Goal: Transaction & Acquisition: Purchase product/service

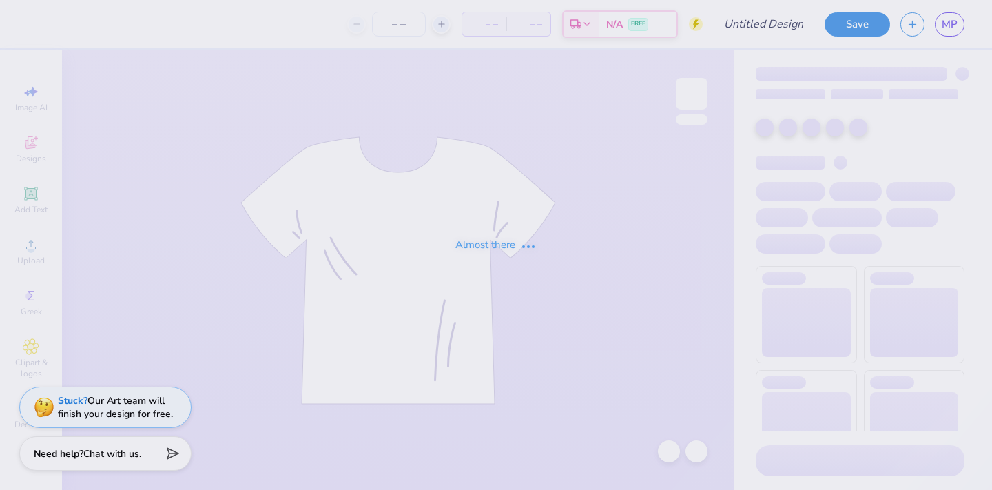
type input "[PERSON_NAME]"
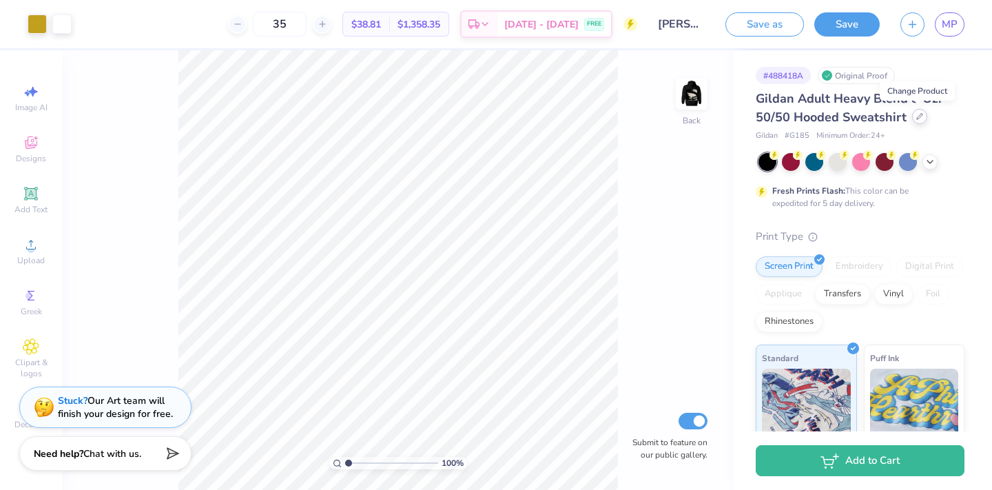
click at [919, 116] on icon at bounding box center [920, 116] width 7 height 7
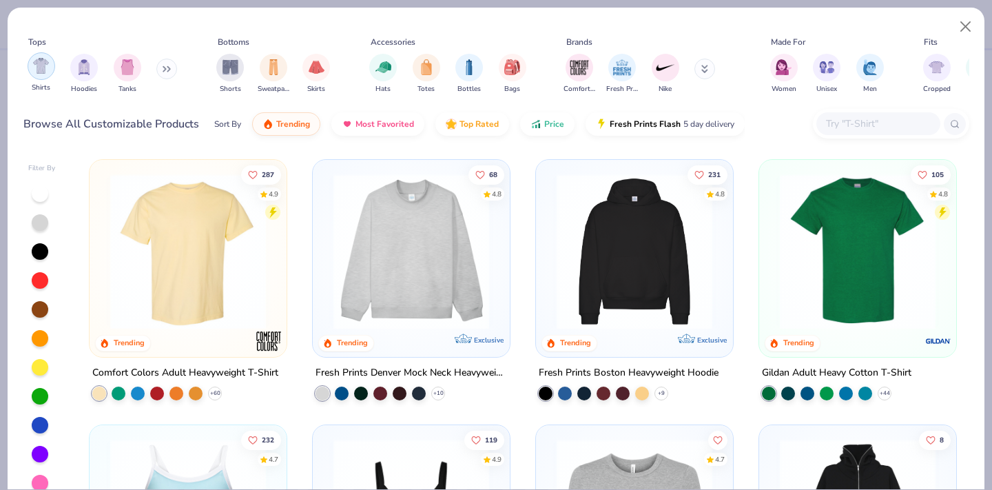
click at [86, 76] on div "filter for Hoodies" at bounding box center [84, 68] width 28 height 28
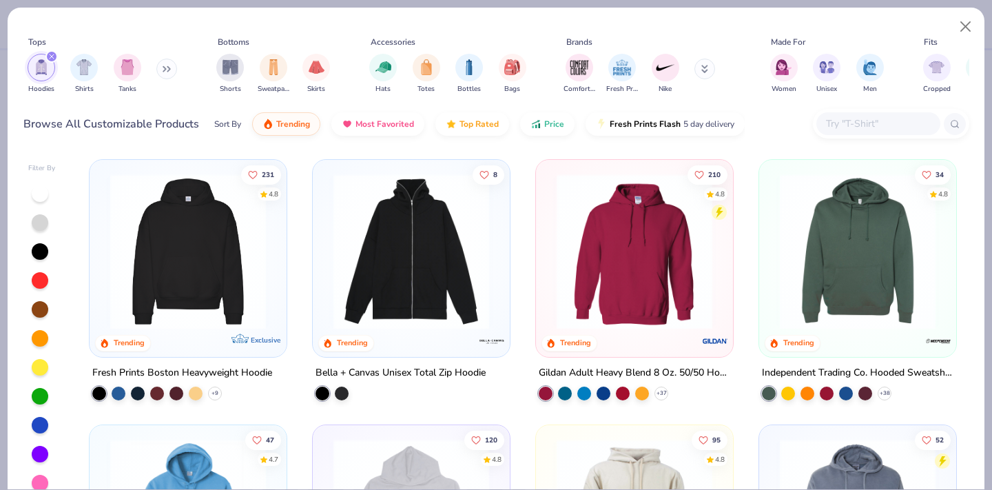
click at [185, 256] on img at bounding box center [188, 252] width 170 height 156
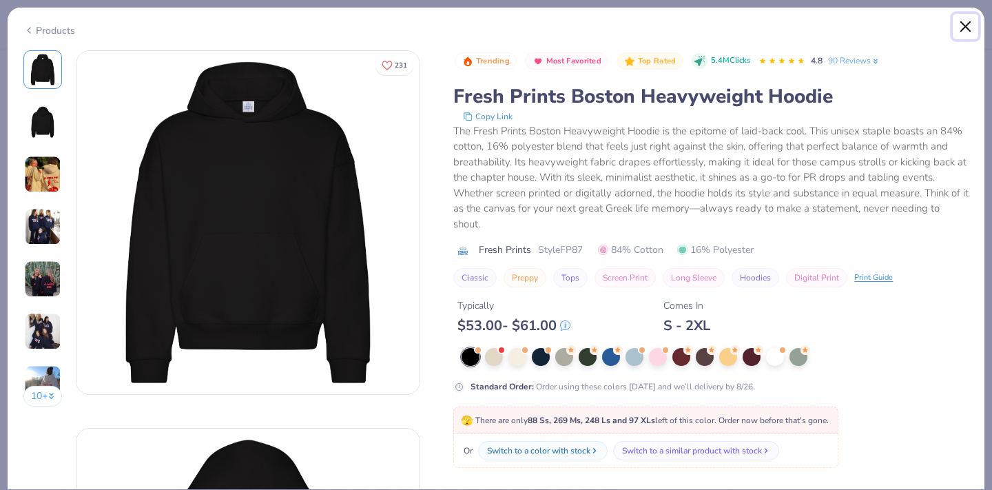
click at [961, 25] on button "Close" at bounding box center [966, 27] width 26 height 26
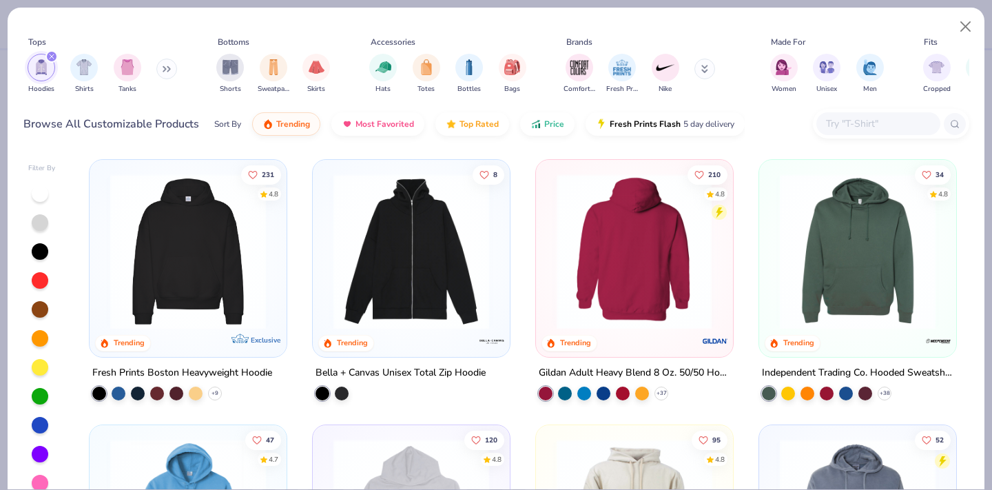
click at [637, 311] on img at bounding box center [635, 252] width 170 height 156
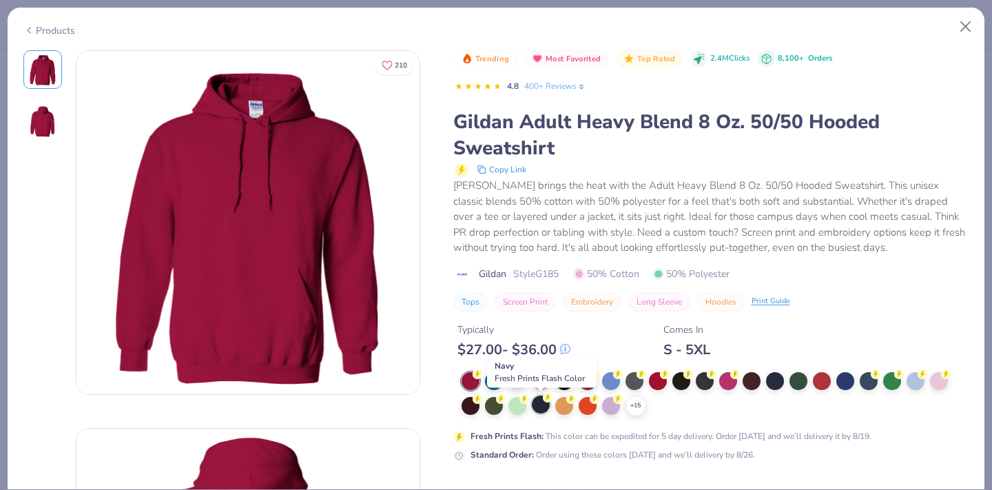
click at [538, 407] on div at bounding box center [541, 405] width 18 height 18
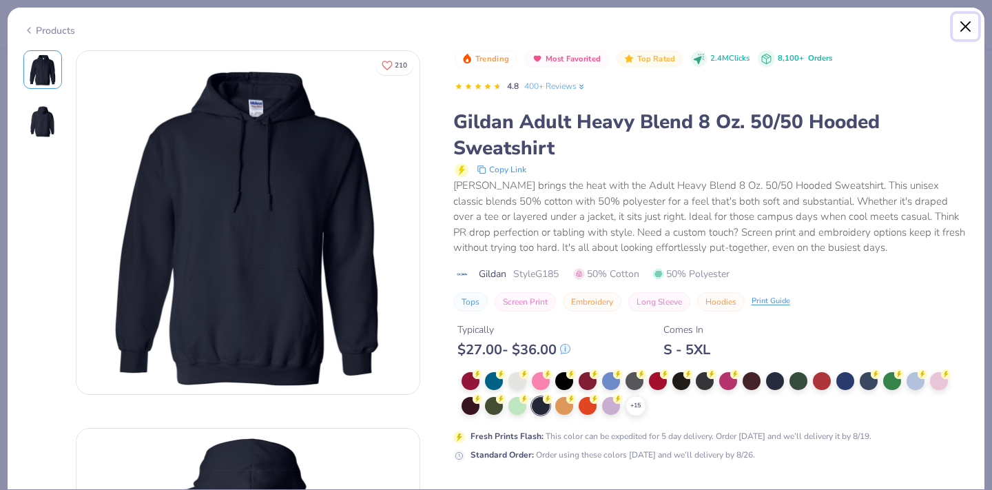
click at [965, 29] on button "Close" at bounding box center [966, 27] width 26 height 26
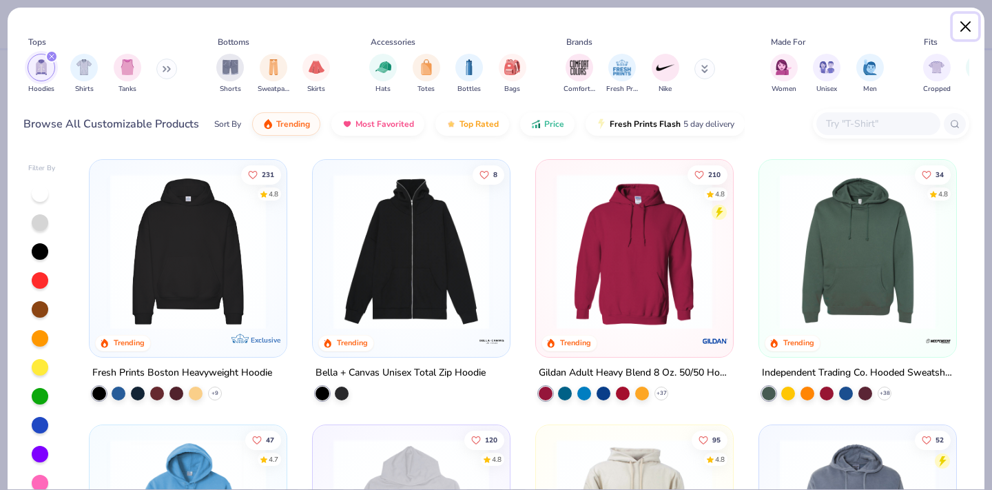
click at [963, 30] on button "Close" at bounding box center [966, 27] width 26 height 26
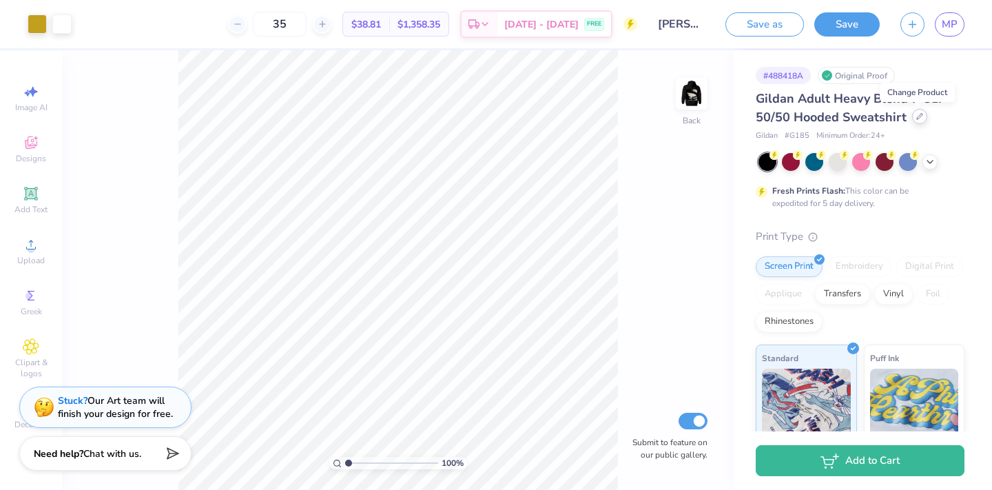
click at [915, 123] on div at bounding box center [919, 116] width 15 height 15
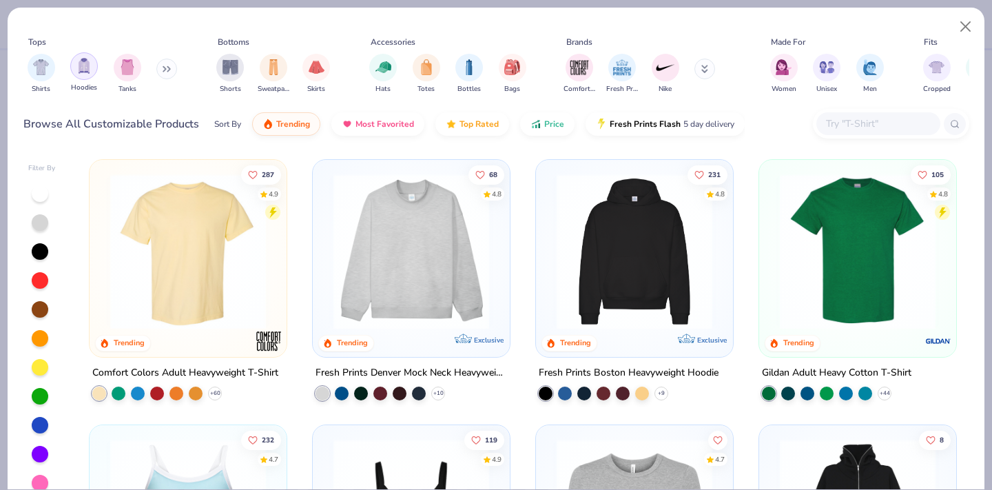
click at [79, 77] on div "filter for Hoodies" at bounding box center [84, 66] width 28 height 28
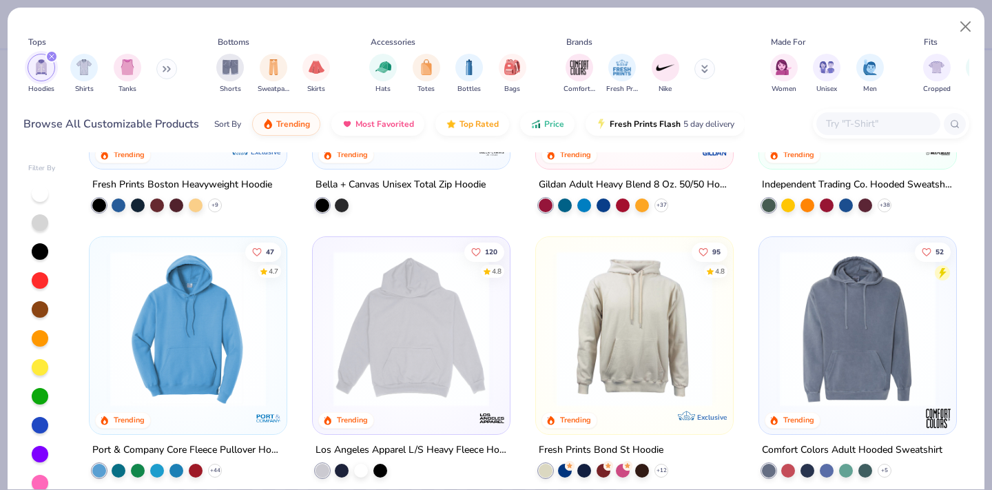
scroll to position [194, 0]
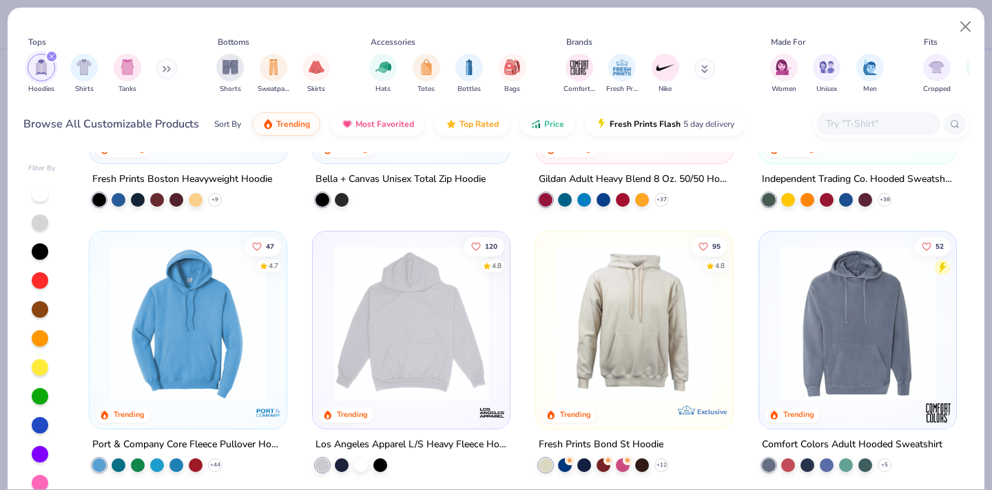
click at [437, 305] on img at bounding box center [412, 323] width 170 height 156
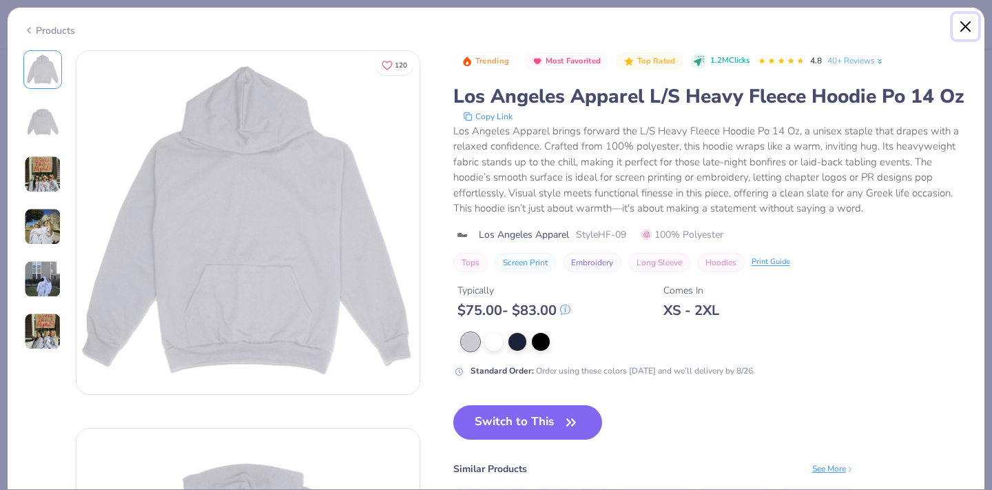
click at [968, 26] on button "Close" at bounding box center [966, 27] width 26 height 26
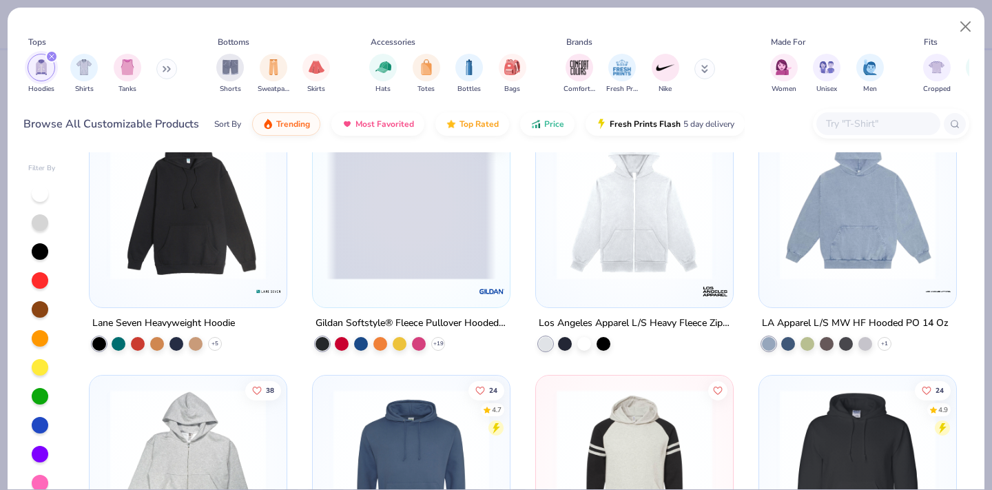
scroll to position [1110, 0]
click at [868, 216] on img at bounding box center [858, 203] width 170 height 156
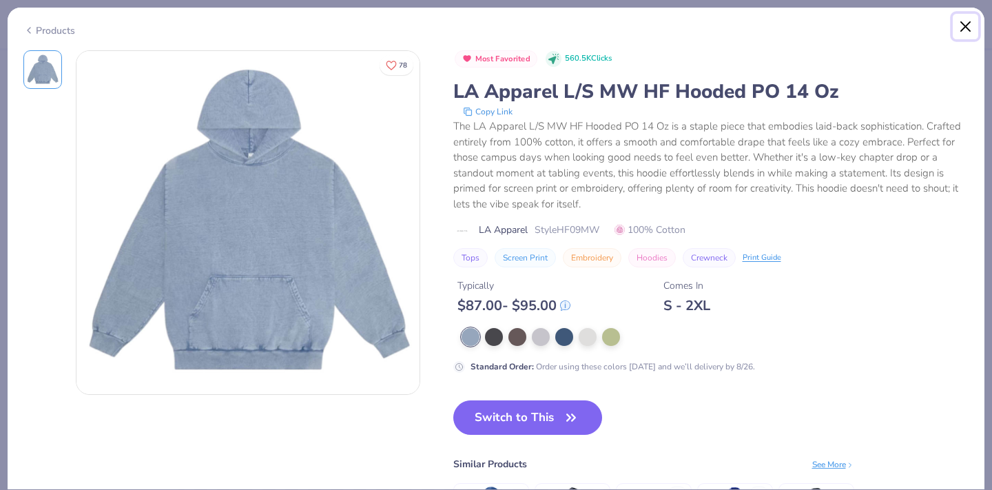
click at [966, 26] on button "Close" at bounding box center [966, 27] width 26 height 26
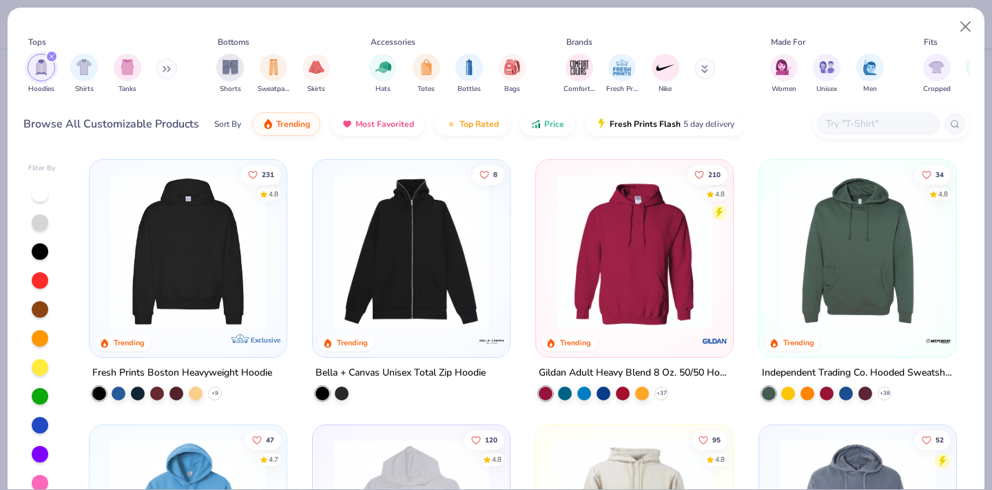
click at [229, 256] on img at bounding box center [188, 252] width 170 height 156
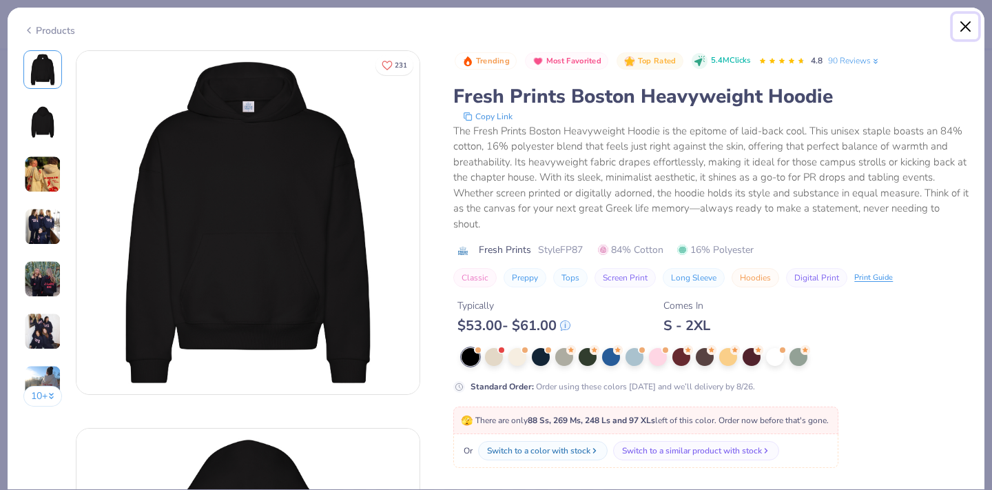
click at [961, 23] on button "Close" at bounding box center [966, 27] width 26 height 26
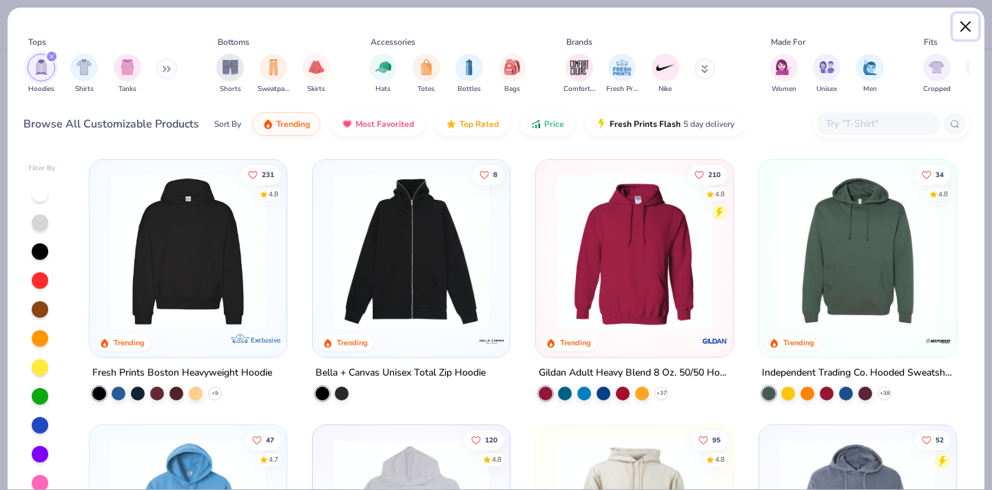
click at [966, 24] on button "Close" at bounding box center [966, 27] width 26 height 26
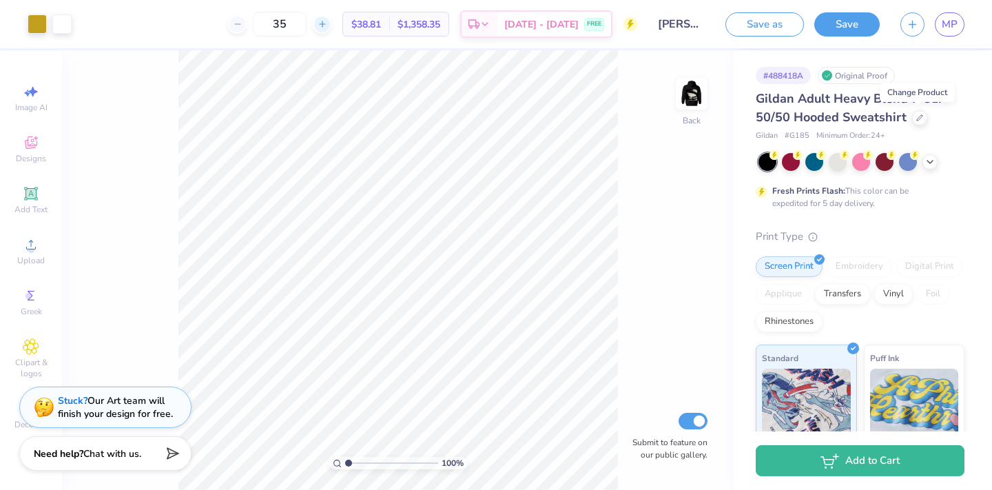
click at [331, 27] on div at bounding box center [322, 24] width 19 height 19
click at [243, 25] on icon at bounding box center [238, 24] width 10 height 10
click at [350, 23] on div "35 $38.81 Per Item $1,358.35 Total Est. Delivery [DATE] - [DATE] FREE" at bounding box center [359, 24] width 555 height 48
click at [331, 24] on div at bounding box center [322, 24] width 19 height 19
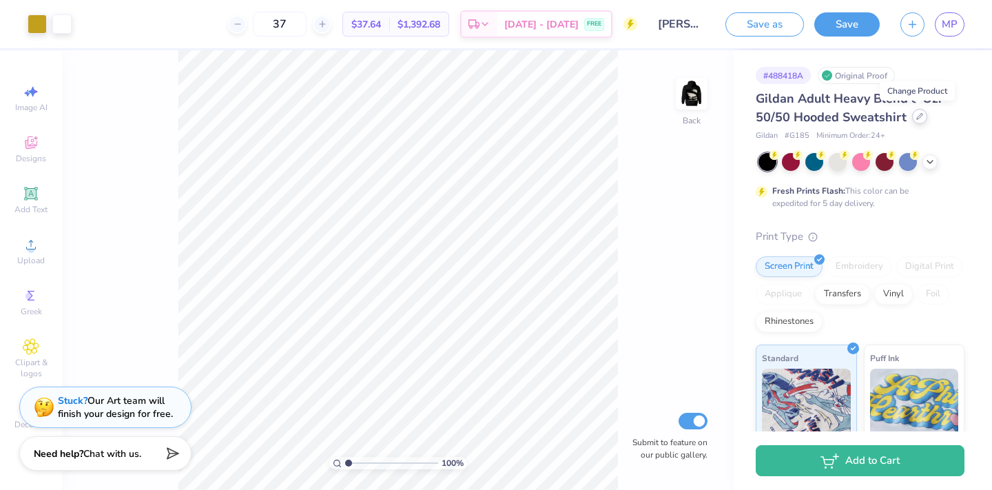
click at [917, 119] on icon at bounding box center [920, 117] width 6 height 6
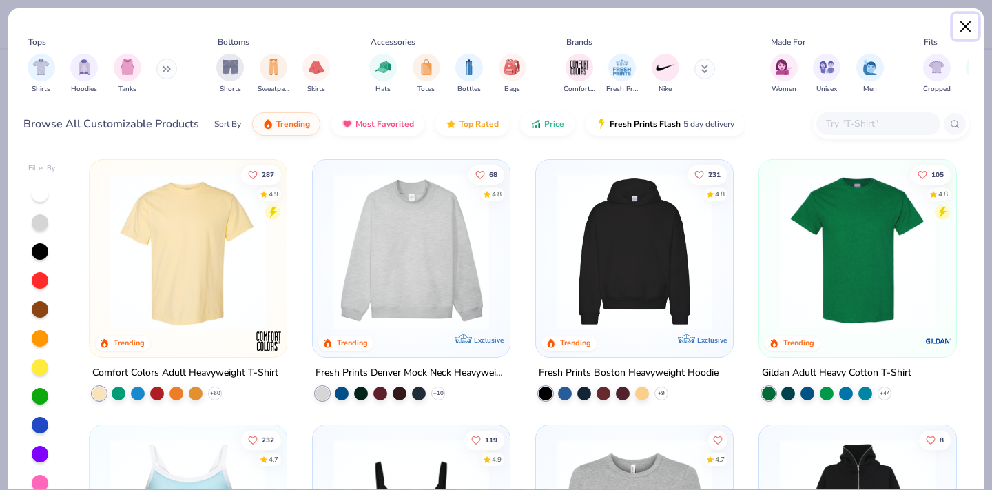
click at [961, 30] on button "Close" at bounding box center [966, 27] width 26 height 26
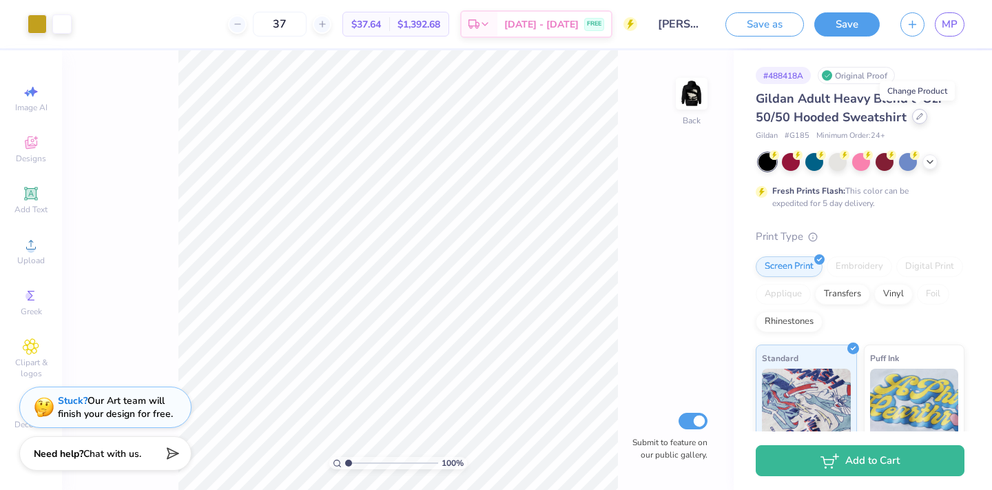
click at [919, 119] on icon at bounding box center [920, 116] width 7 height 7
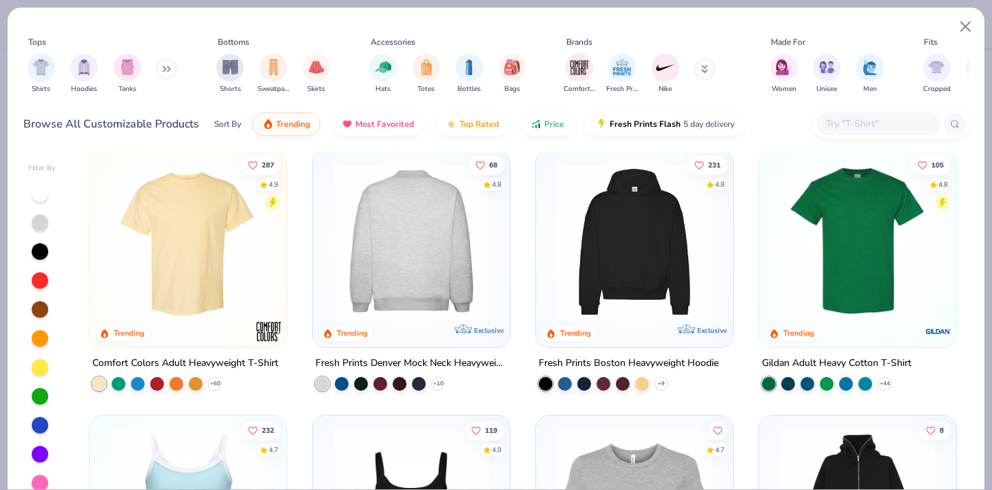
scroll to position [12, 0]
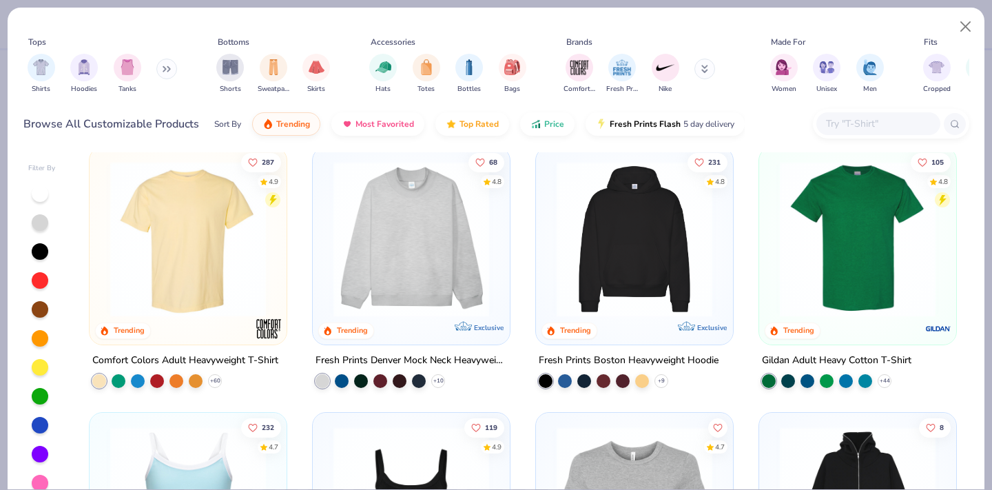
click at [587, 229] on div at bounding box center [804, 239] width 508 height 156
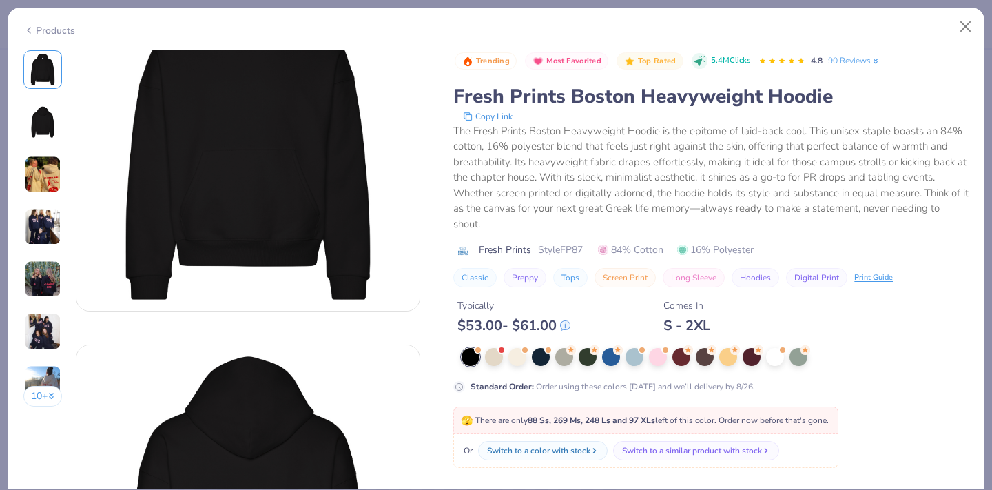
scroll to position [84, 0]
click at [578, 453] on div "Switch to a color with stock" at bounding box center [540, 451] width 103 height 12
click at [471, 360] on div at bounding box center [471, 357] width 18 height 18
click at [573, 449] on div "Switch to a color with stock" at bounding box center [540, 451] width 103 height 12
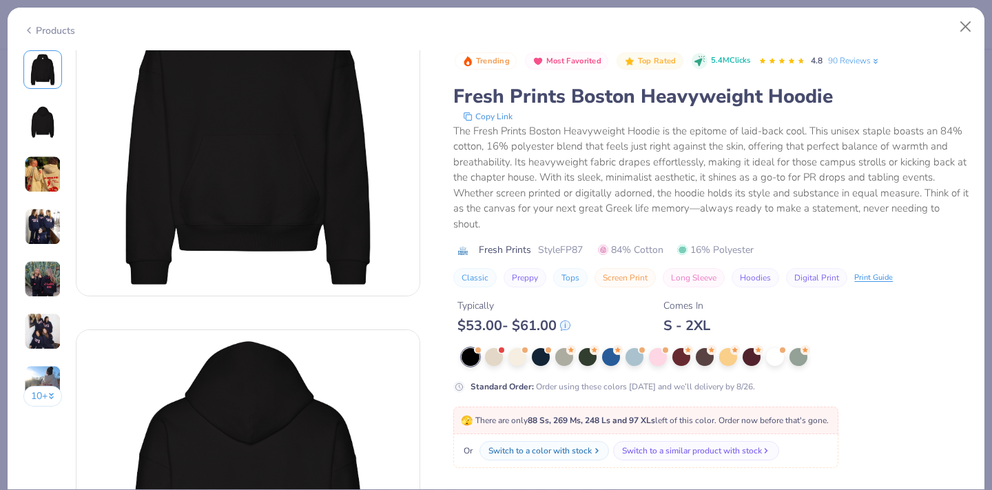
scroll to position [99, 0]
click at [657, 455] on div "Switch to a similar product with stock" at bounding box center [694, 451] width 140 height 12
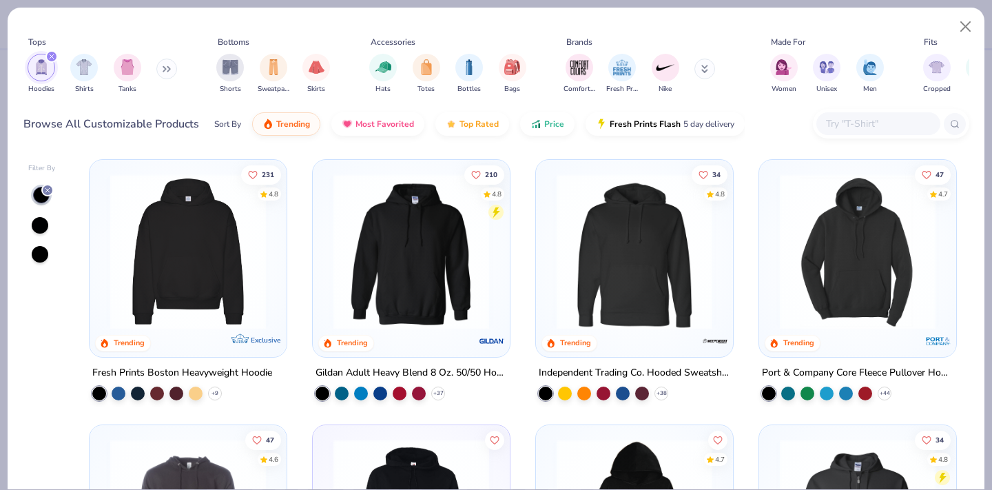
click at [171, 262] on img at bounding box center [188, 252] width 170 height 156
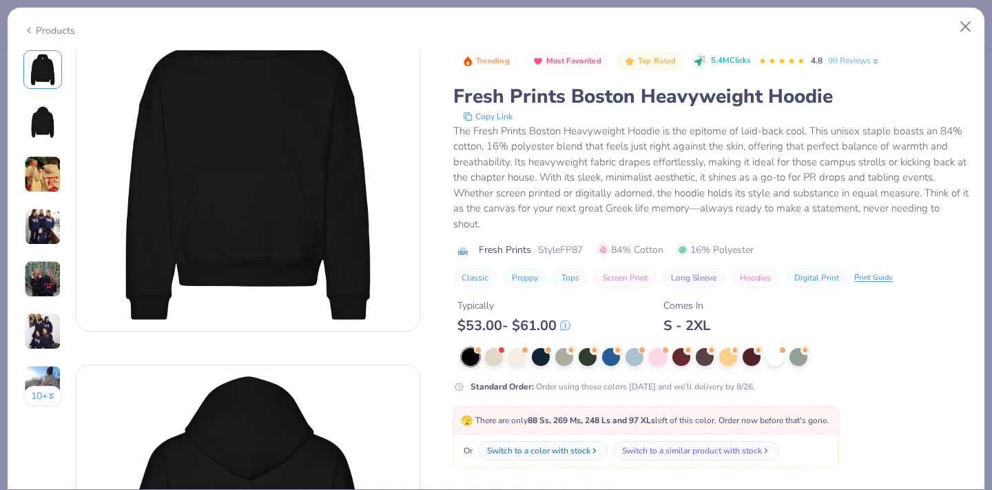
scroll to position [65, 0]
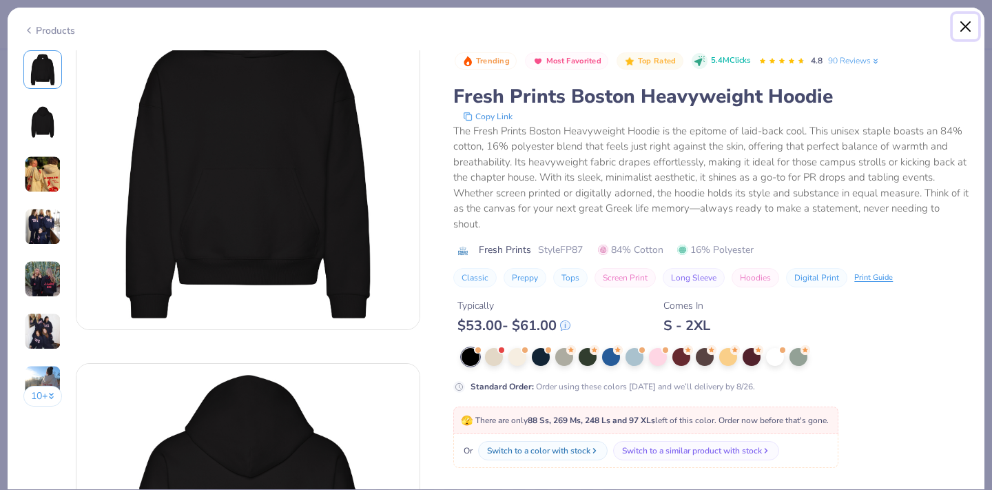
click at [961, 30] on button "Close" at bounding box center [966, 27] width 26 height 26
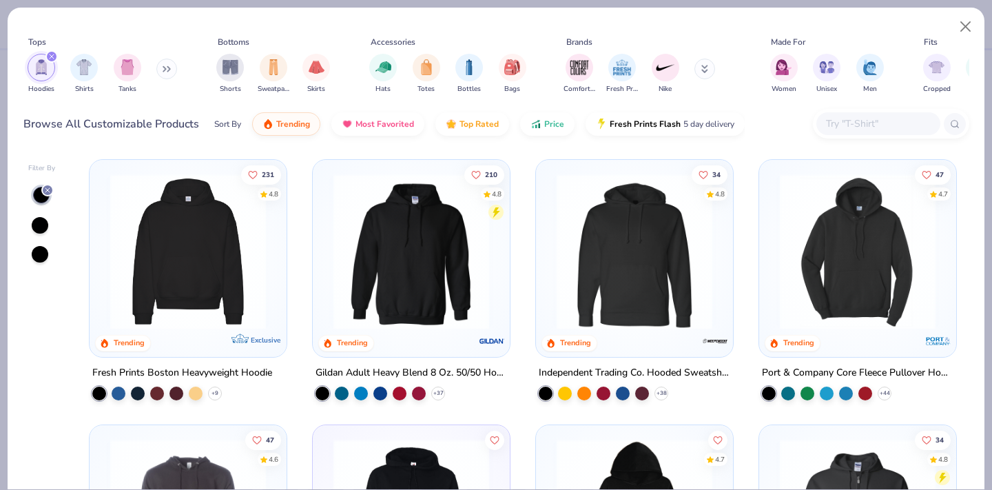
click at [382, 244] on img at bounding box center [412, 252] width 170 height 156
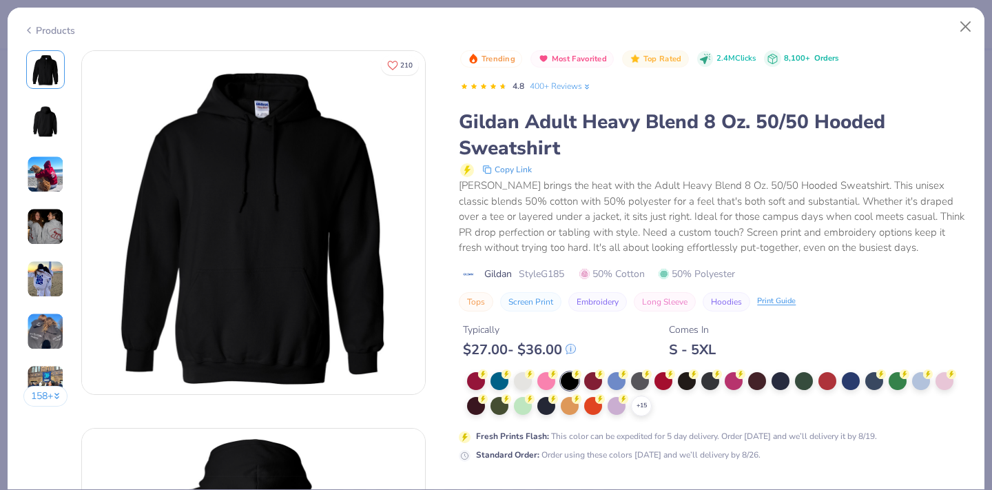
click at [374, 243] on img at bounding box center [253, 222] width 343 height 343
click at [961, 26] on button "Close" at bounding box center [966, 27] width 26 height 26
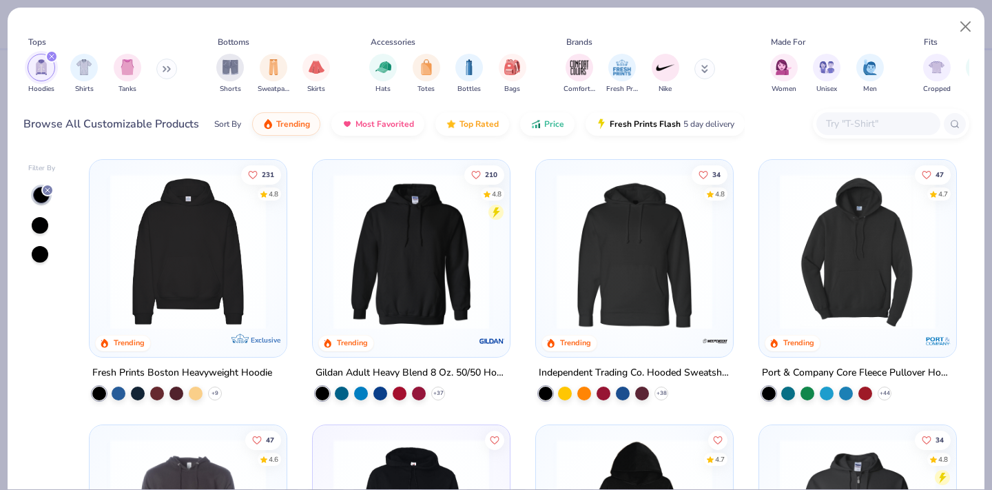
click at [411, 239] on img at bounding box center [412, 252] width 170 height 156
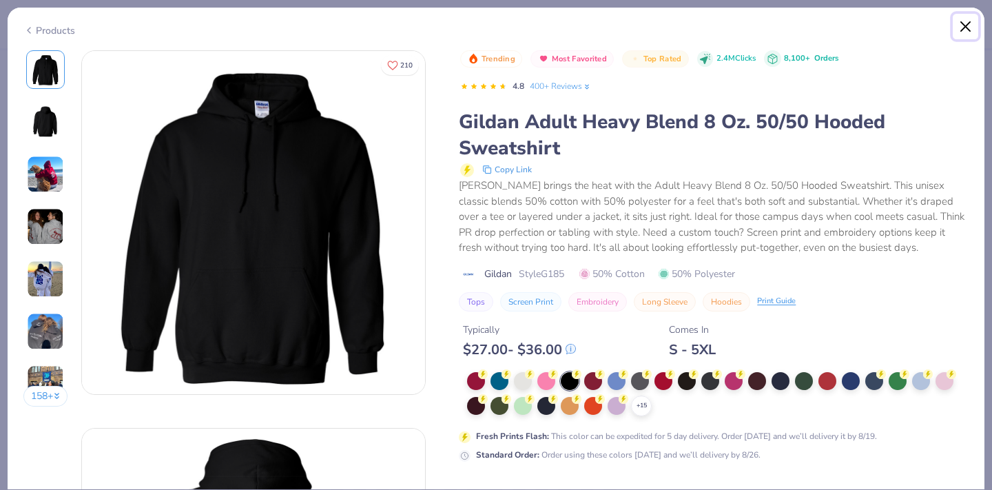
click at [963, 35] on button "Close" at bounding box center [966, 27] width 26 height 26
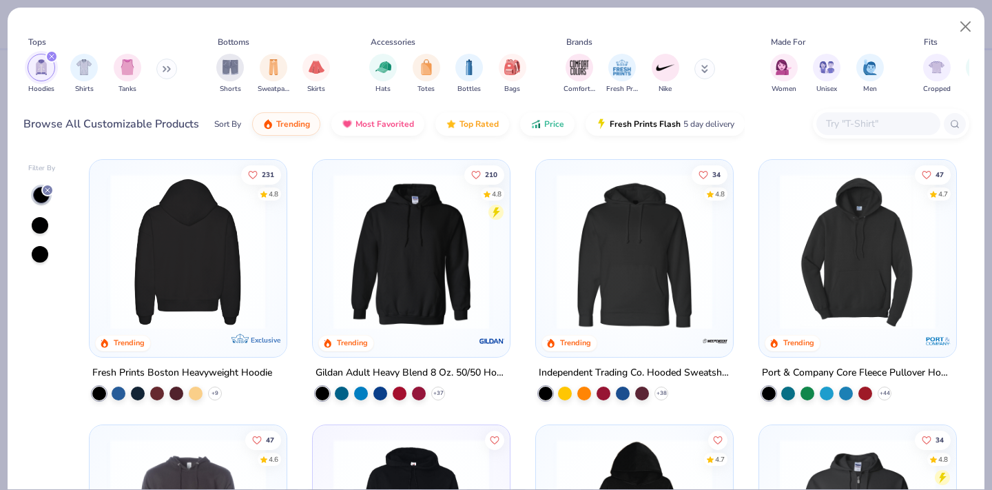
click at [170, 251] on img at bounding box center [188, 252] width 170 height 156
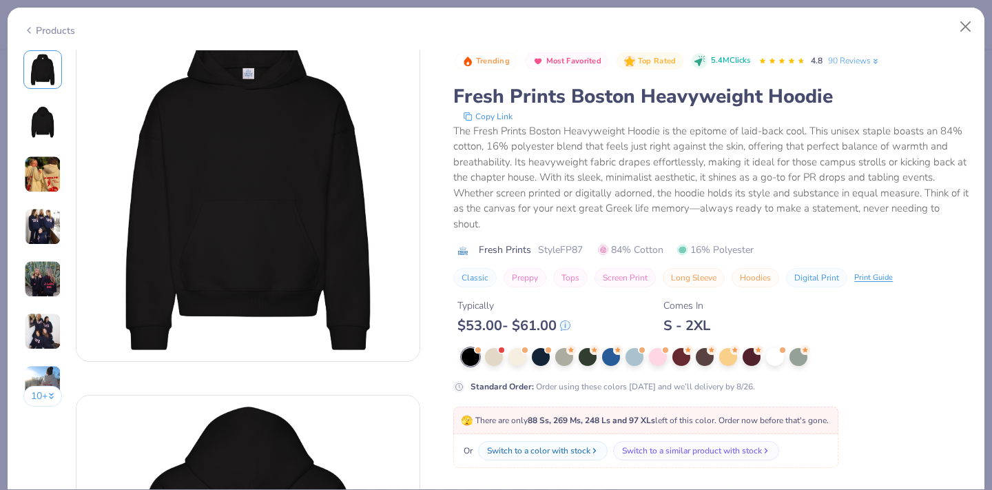
scroll to position [42, 0]
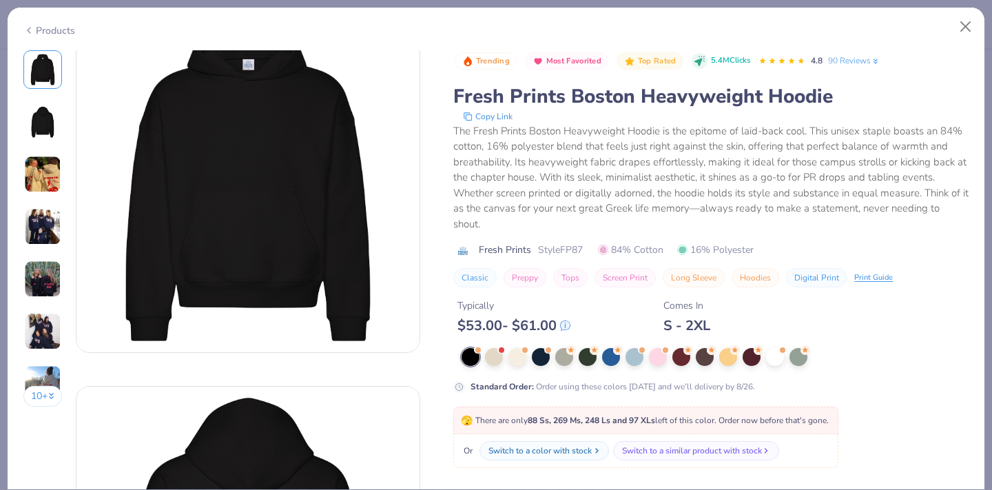
click at [558, 456] on div "Switch to a color with stock" at bounding box center [540, 451] width 103 height 12
click at [496, 358] on div at bounding box center [494, 356] width 18 height 18
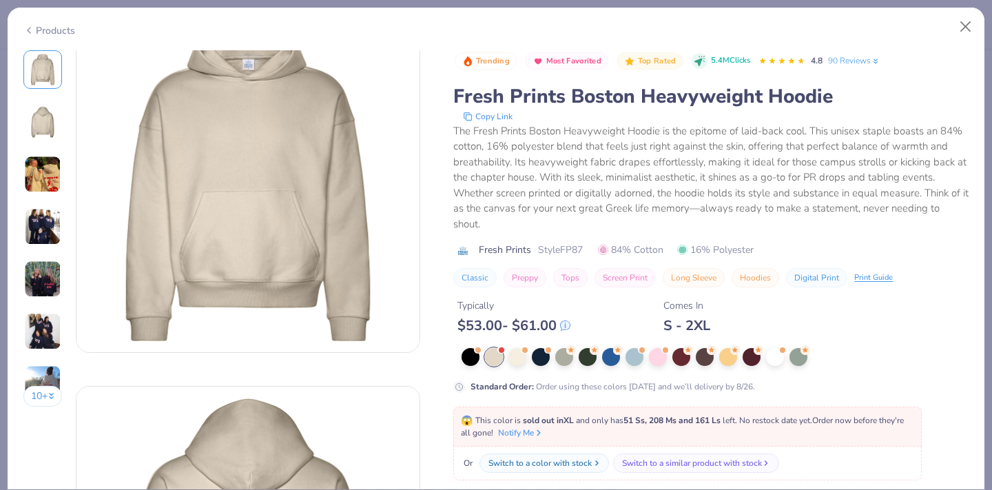
click at [558, 467] on div "Switch to a color with stock" at bounding box center [540, 463] width 103 height 12
click at [544, 361] on div at bounding box center [541, 356] width 18 height 18
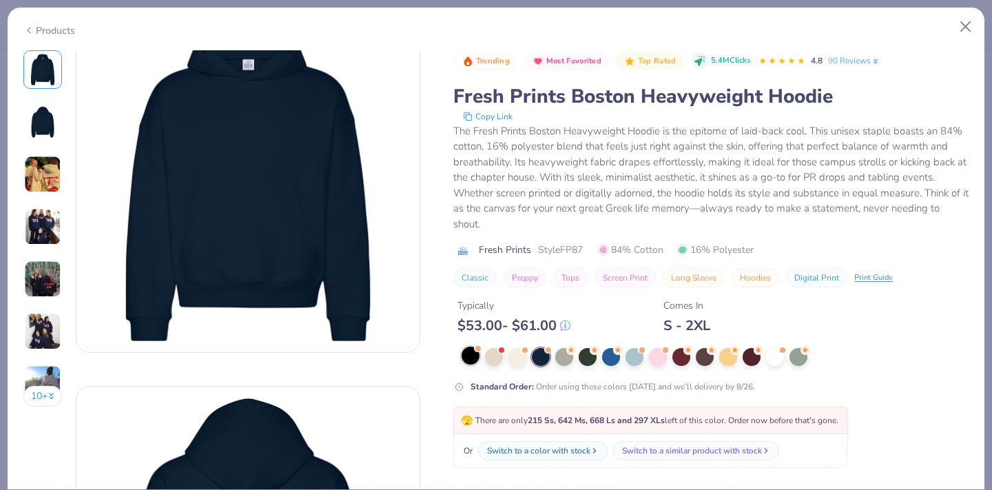
click at [479, 360] on div at bounding box center [471, 356] width 18 height 18
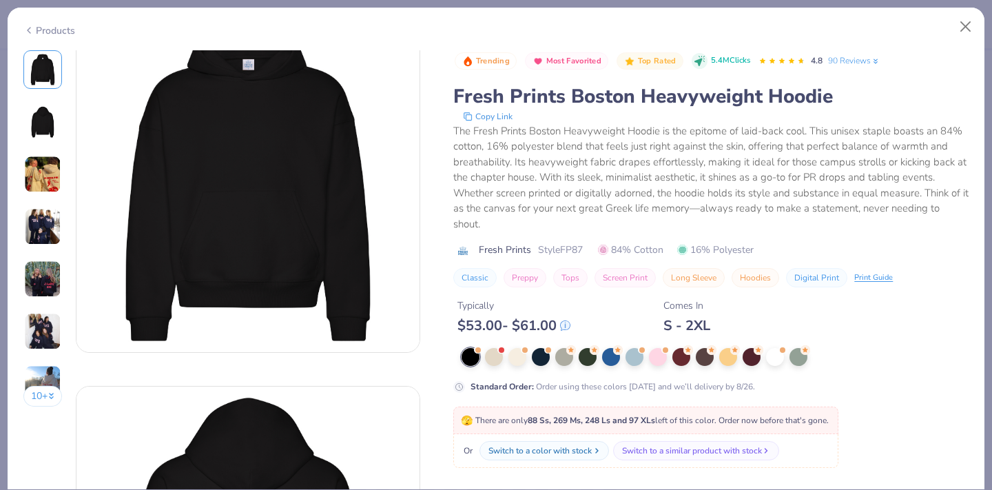
click at [532, 453] on div "Switch to a color with stock" at bounding box center [540, 451] width 103 height 12
click at [560, 473] on div "Trending Most Favorited Top Rated 5.4M Clicks 4.8 90 Reviews Fresh Prints Bosto…" at bounding box center [711, 366] width 516 height 632
click at [643, 426] on div "🫣 There are only 88 Ss, 269 Ms, 248 Ls and 97 XLs left of this color. Order now…" at bounding box center [646, 420] width 370 height 12
click at [465, 358] on div at bounding box center [471, 357] width 18 height 18
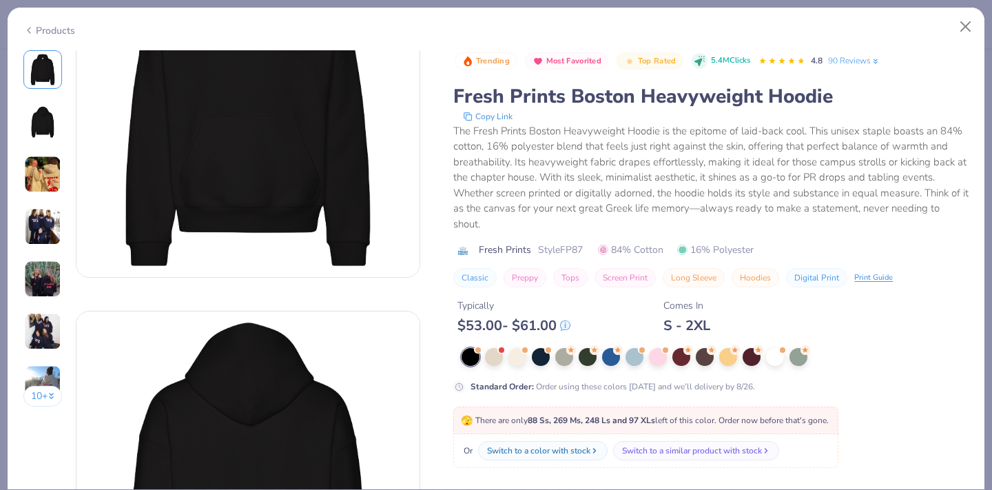
scroll to position [119, 0]
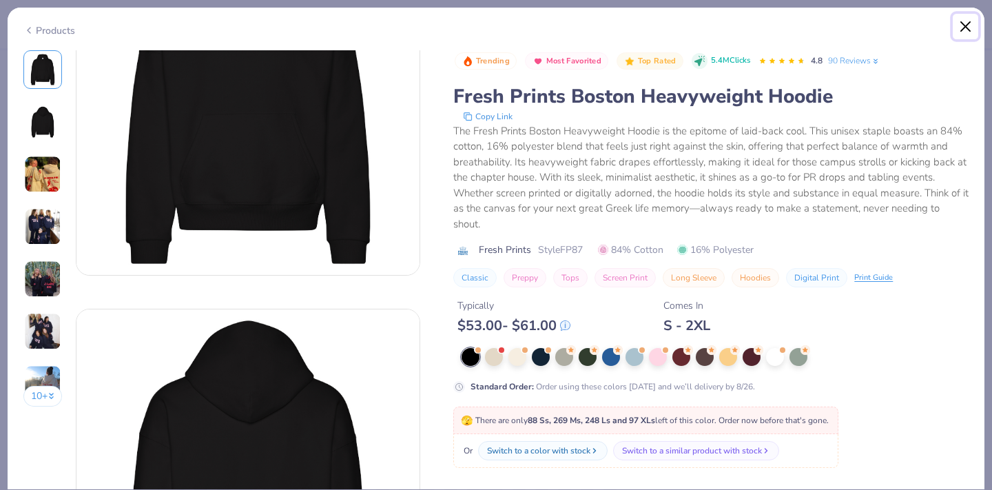
click at [968, 28] on button "Close" at bounding box center [966, 27] width 26 height 26
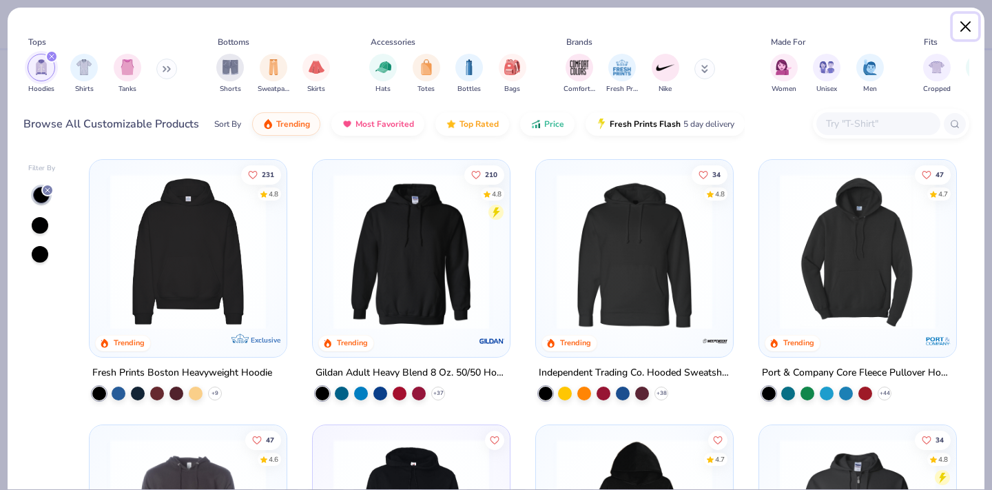
click at [968, 32] on button "Close" at bounding box center [966, 27] width 26 height 26
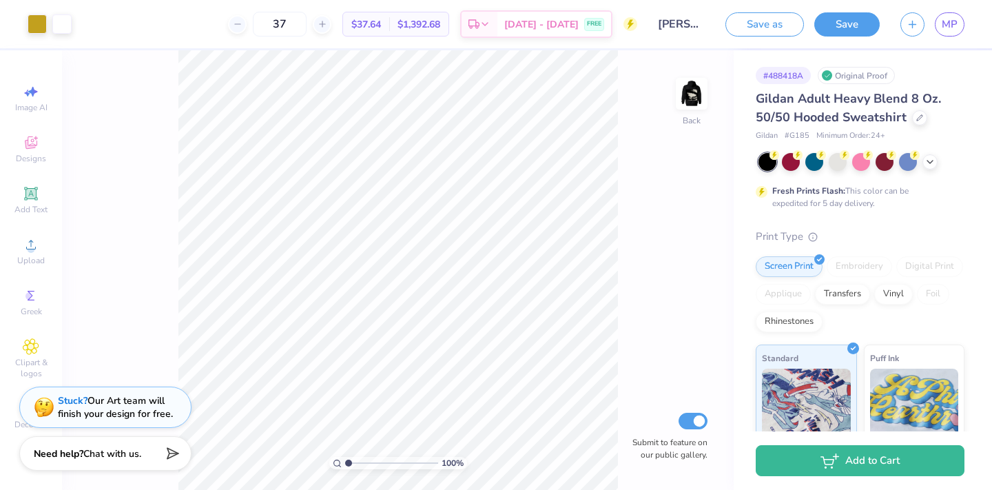
click at [825, 111] on span "Gildan Adult Heavy Blend 8 Oz. 50/50 Hooded Sweatshirt" at bounding box center [848, 107] width 185 height 35
click at [917, 117] on icon at bounding box center [920, 116] width 7 height 7
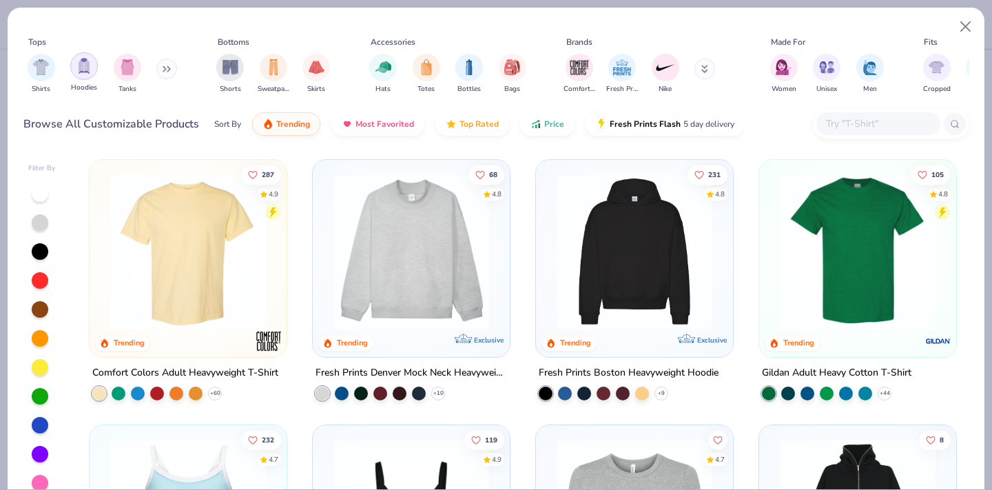
click at [85, 70] on img "filter for Hoodies" at bounding box center [83, 66] width 15 height 16
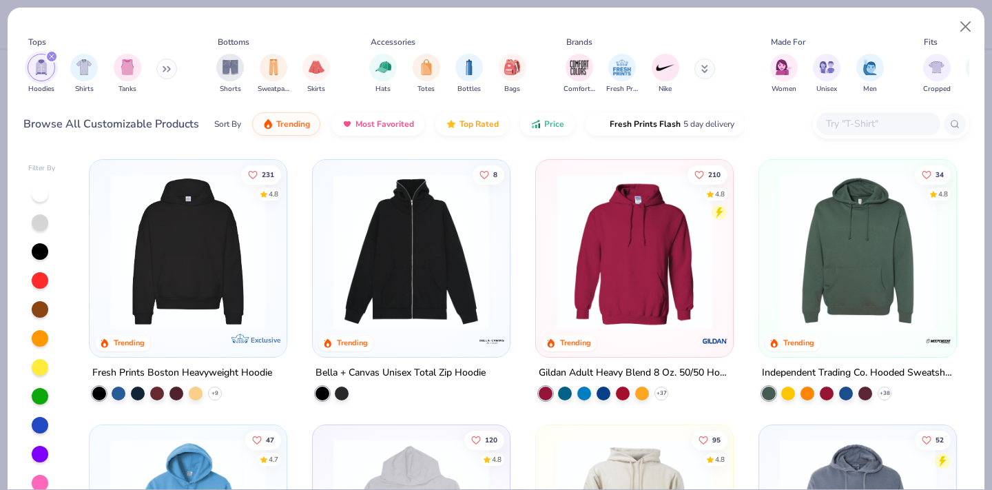
click at [198, 252] on img at bounding box center [188, 252] width 170 height 156
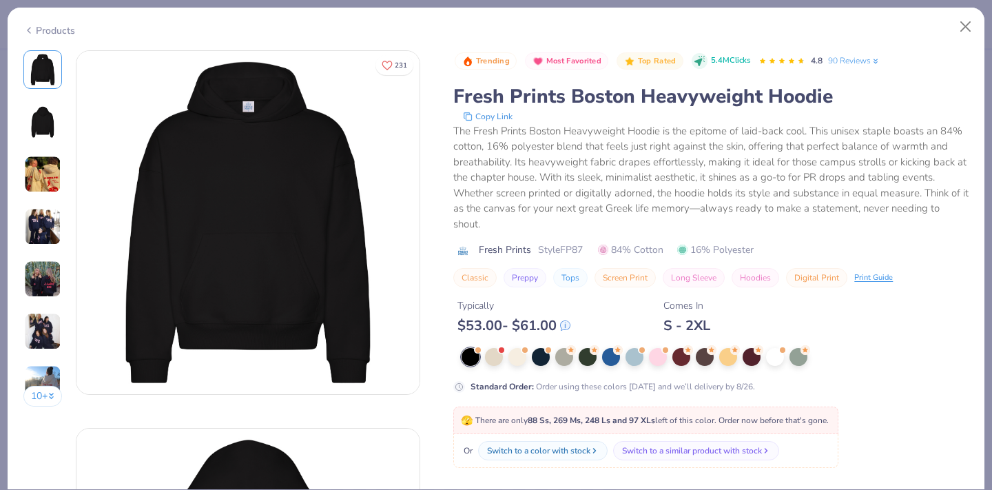
click at [198, 249] on img at bounding box center [247, 222] width 343 height 343
click at [972, 30] on button "Close" at bounding box center [966, 27] width 26 height 26
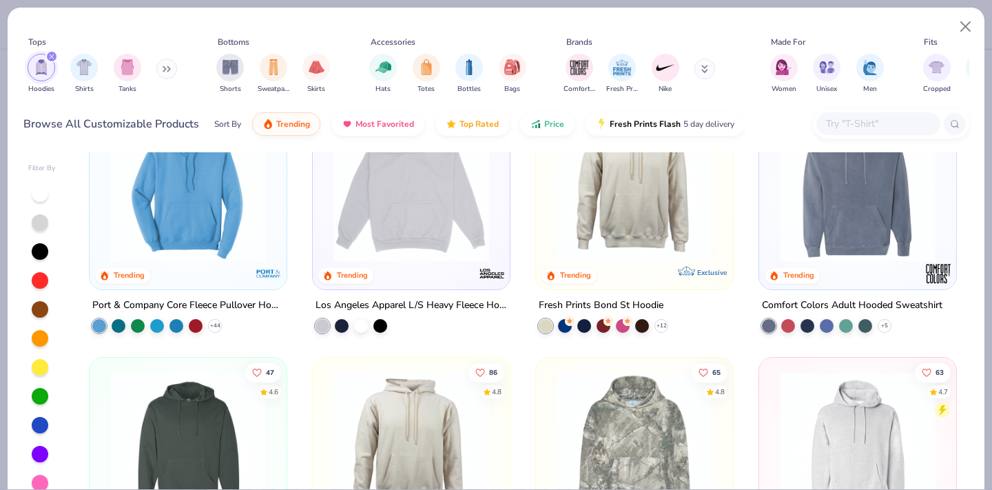
scroll to position [336, 0]
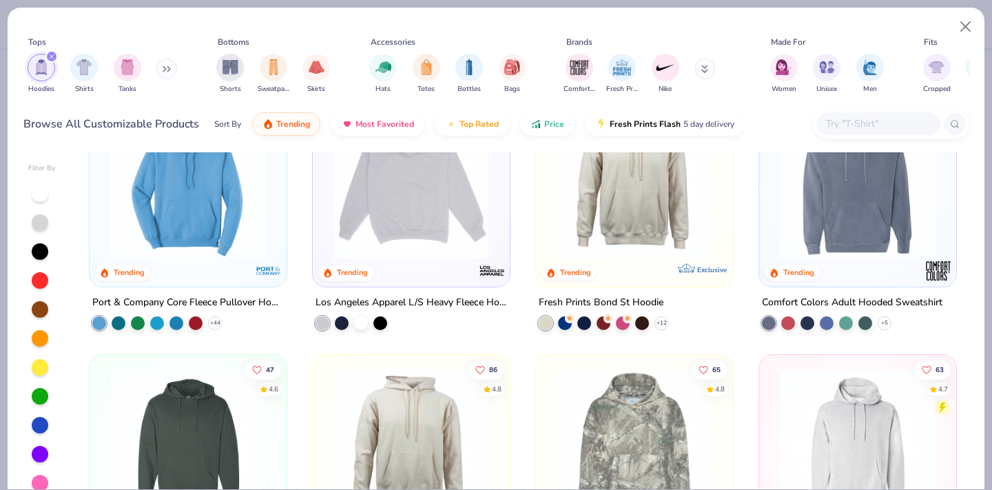
click at [327, 208] on img at bounding box center [242, 181] width 170 height 156
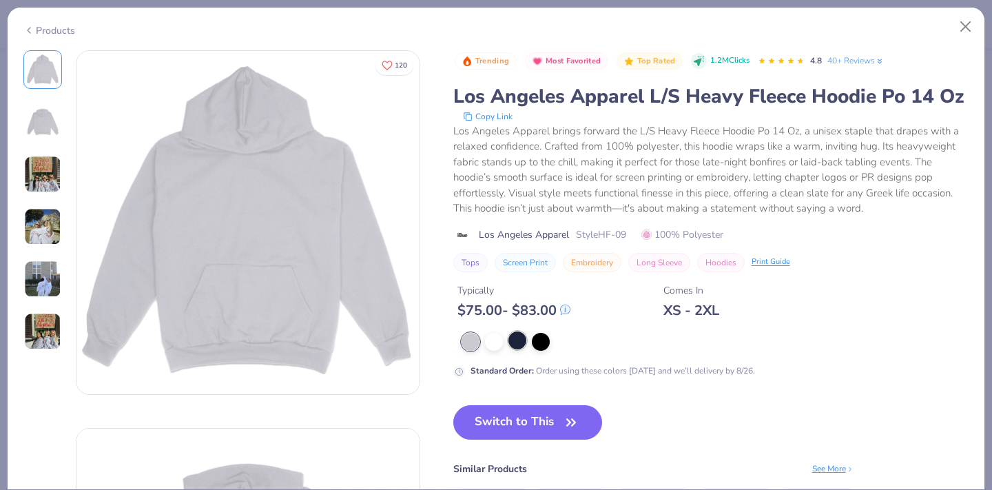
click at [519, 345] on div at bounding box center [518, 340] width 18 height 18
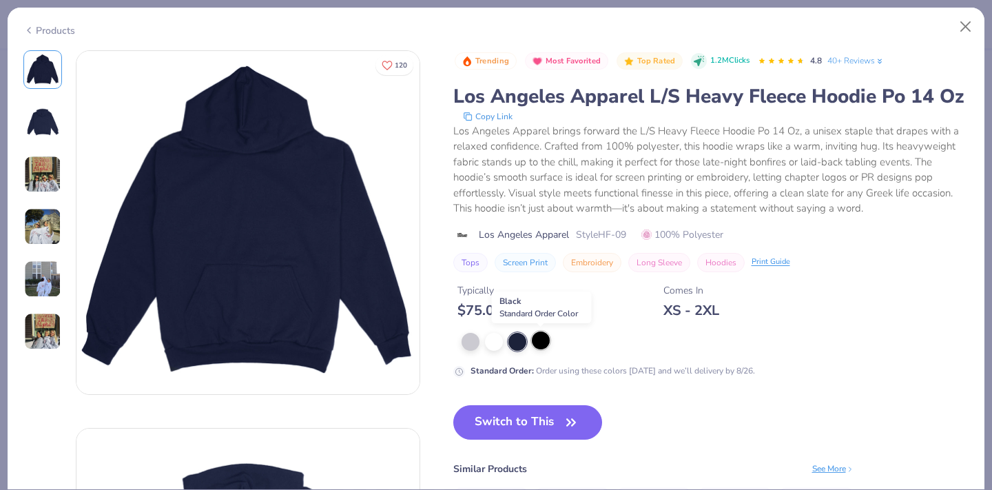
click at [541, 345] on div at bounding box center [541, 340] width 18 height 18
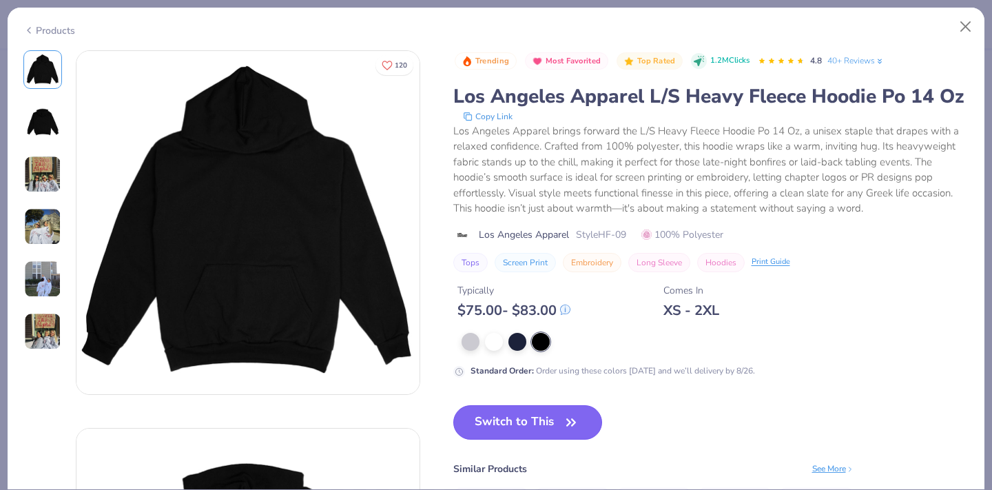
click at [542, 425] on button "Switch to This" at bounding box center [528, 422] width 150 height 34
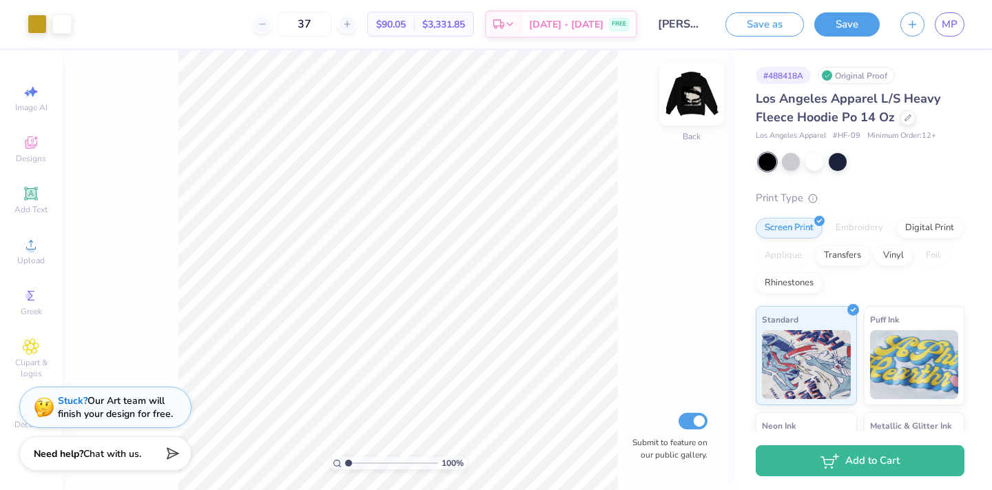
click at [697, 98] on img at bounding box center [691, 93] width 55 height 55
click at [696, 99] on img at bounding box center [691, 93] width 55 height 55
click at [905, 118] on icon at bounding box center [908, 116] width 7 height 7
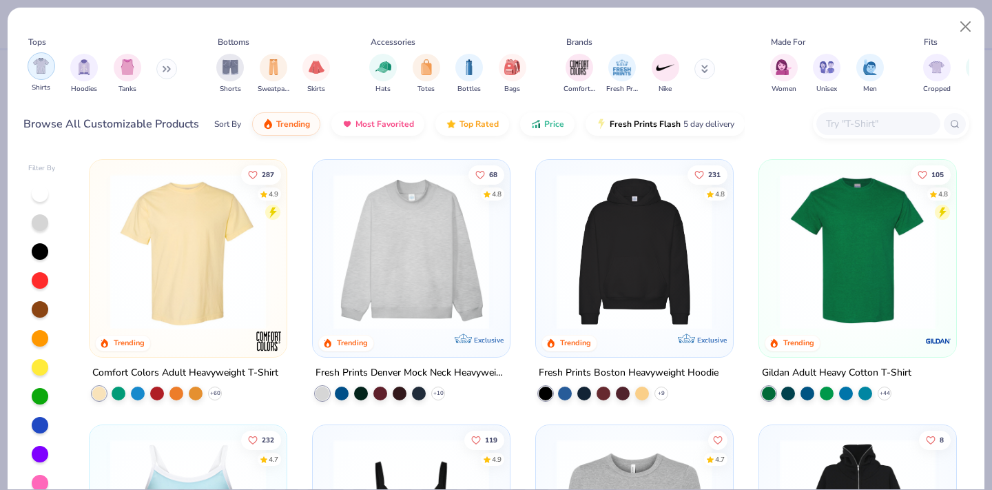
click at [72, 68] on div "filter for Hoodies" at bounding box center [84, 68] width 28 height 28
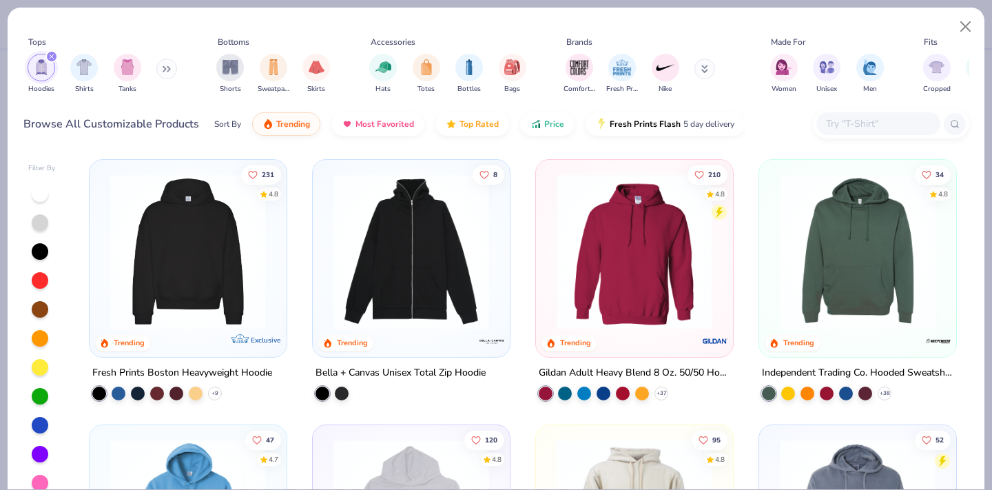
click at [229, 225] on img at bounding box center [188, 252] width 170 height 156
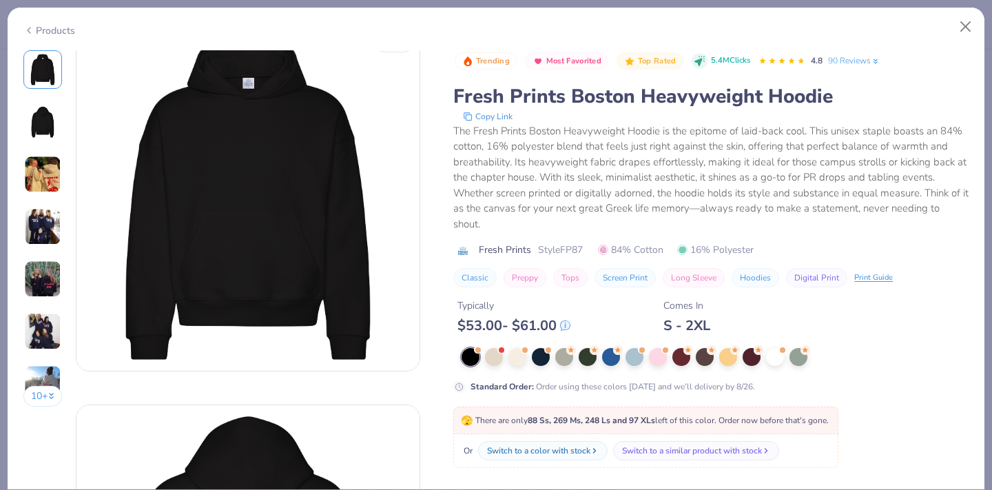
scroll to position [25, 0]
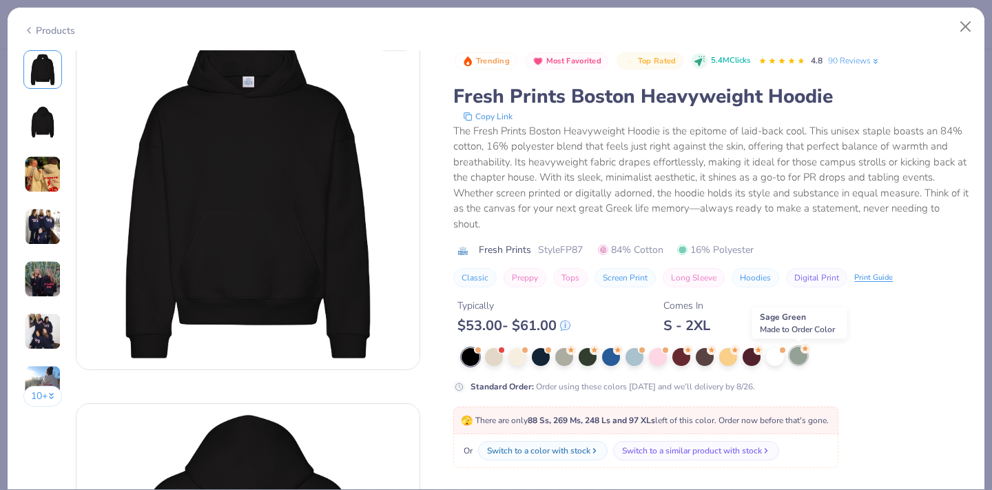
click at [798, 360] on div at bounding box center [799, 356] width 18 height 18
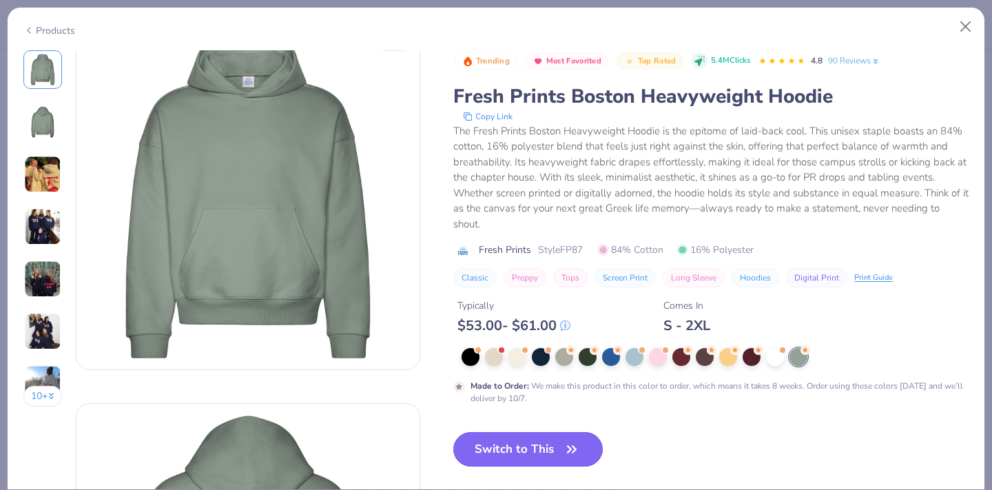
click at [562, 445] on button "Switch to This" at bounding box center [528, 449] width 150 height 34
type input "50"
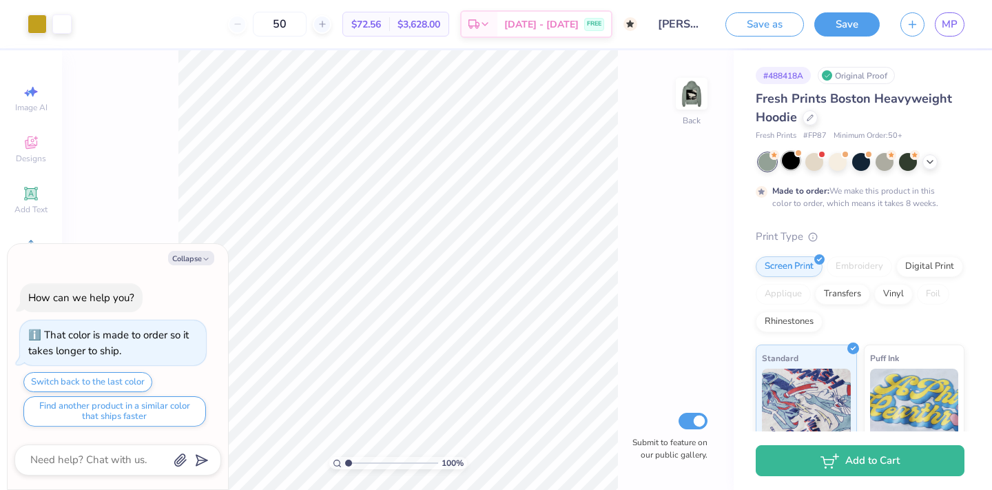
click at [792, 163] on div at bounding box center [791, 161] width 18 height 18
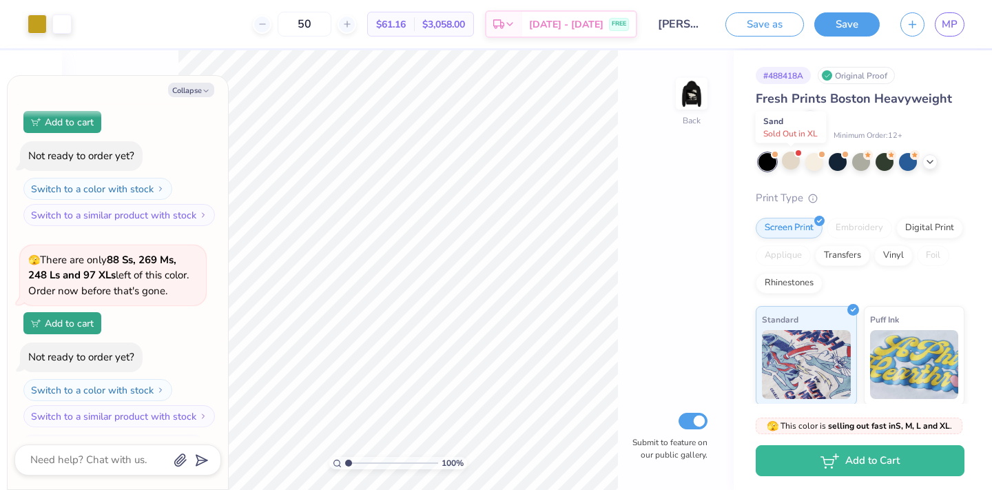
scroll to position [318, 0]
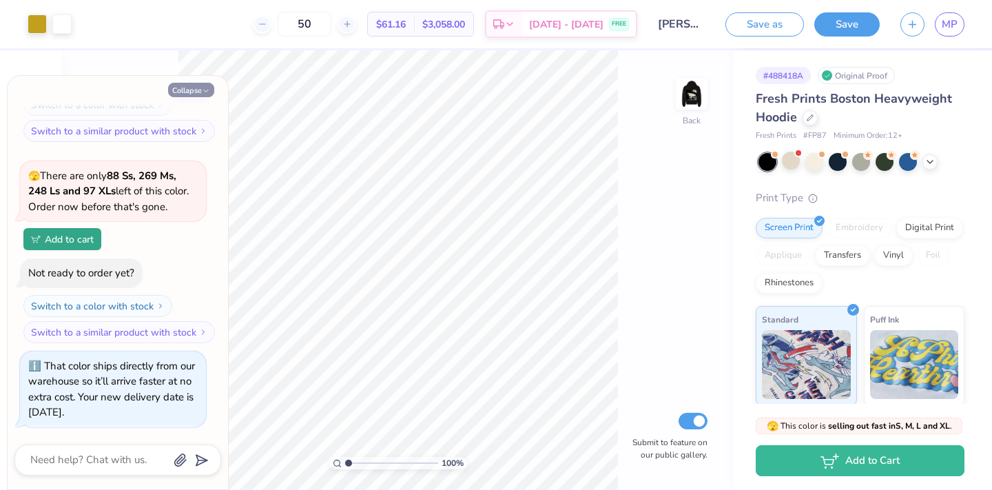
click at [205, 88] on icon "button" at bounding box center [206, 91] width 8 height 8
type textarea "x"
